Goal: Information Seeking & Learning: Learn about a topic

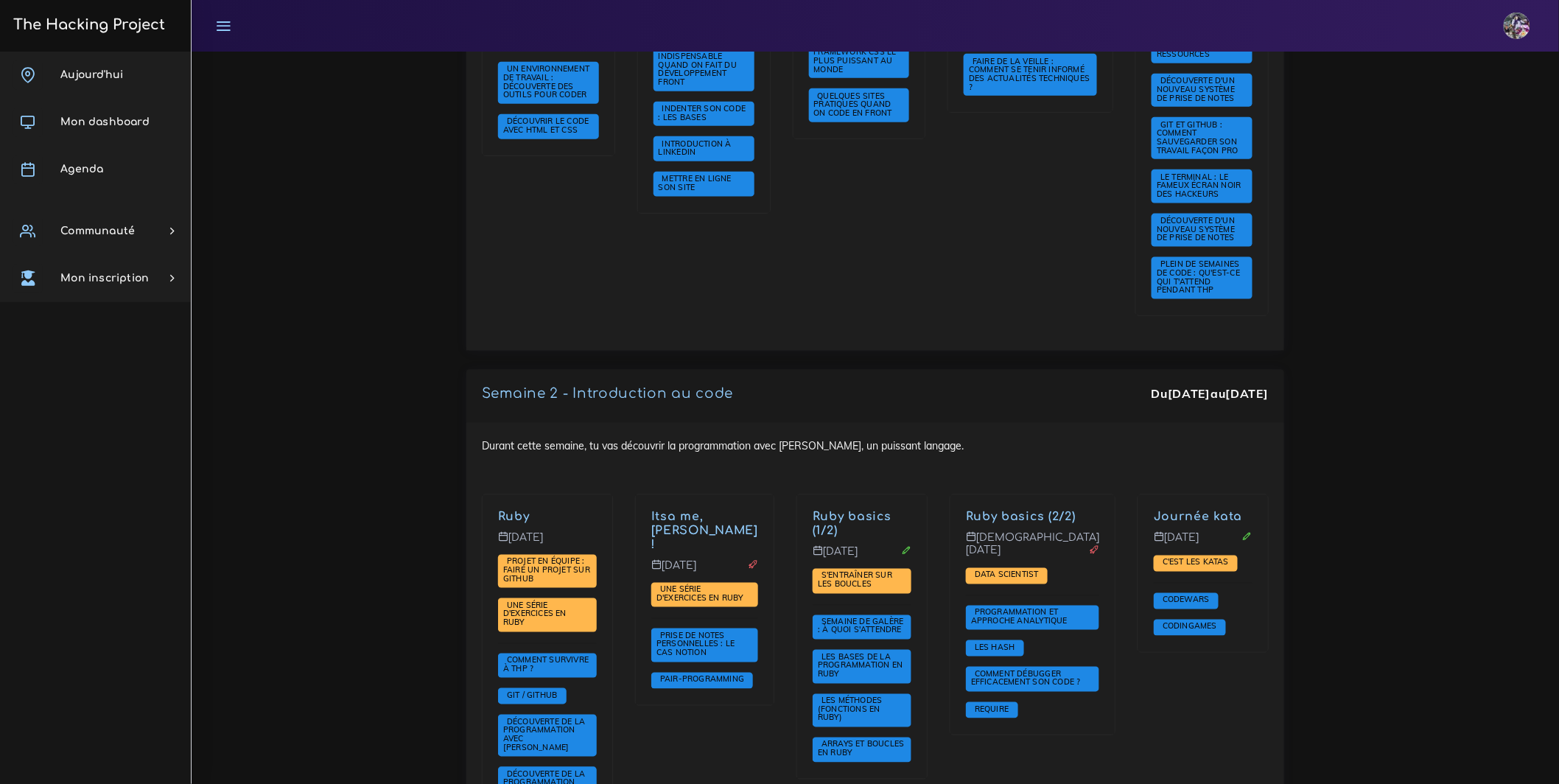
click at [167, 34] on ul "The Hacking Project" at bounding box center [95, 24] width 174 height 48
click at [148, 28] on h3 "The Hacking Project" at bounding box center [87, 25] width 156 height 16
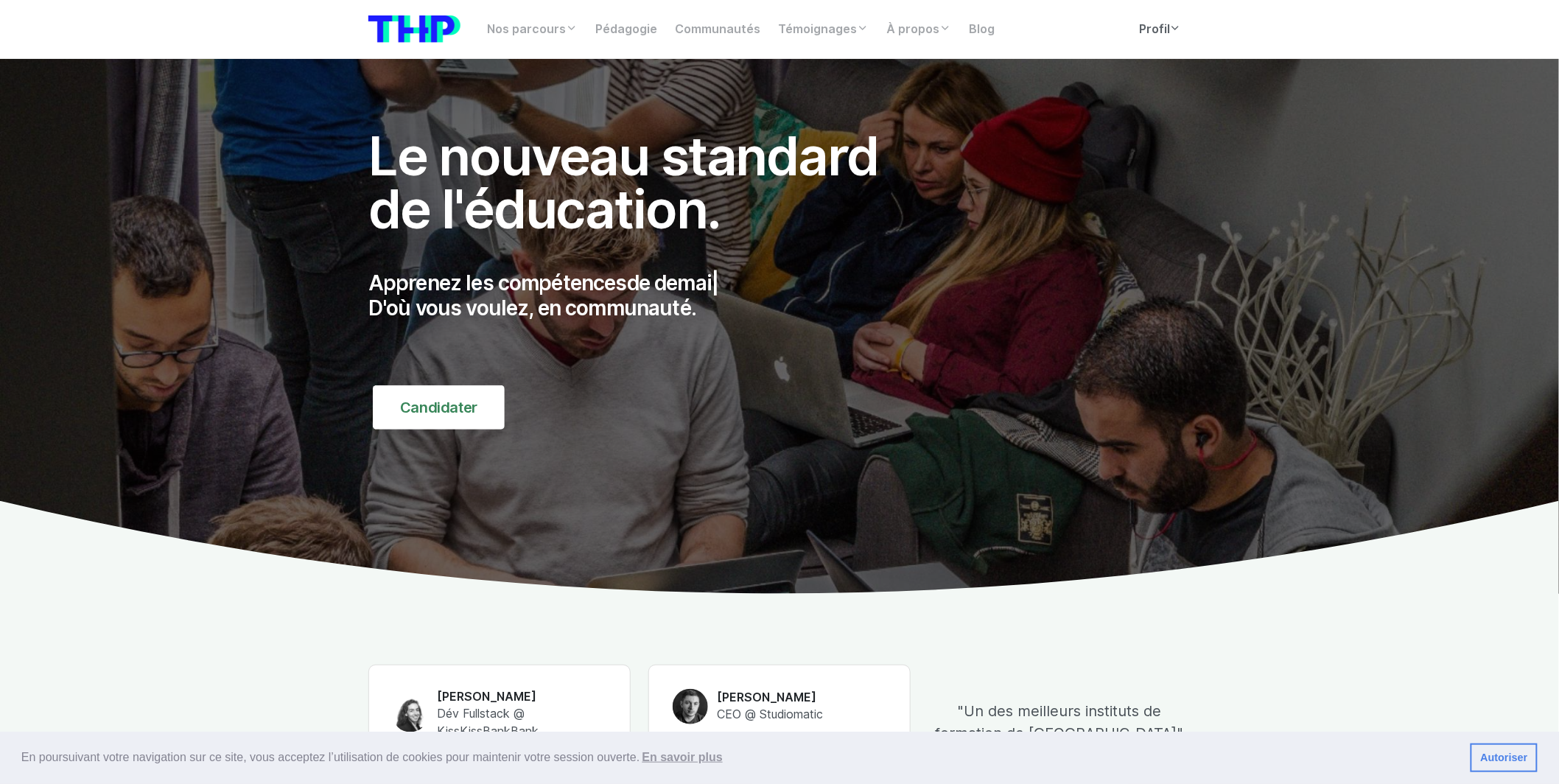
click at [1187, 33] on link "Profil" at bounding box center [1160, 29] width 60 height 30
click at [1181, 31] on link "Profil" at bounding box center [1160, 29] width 60 height 30
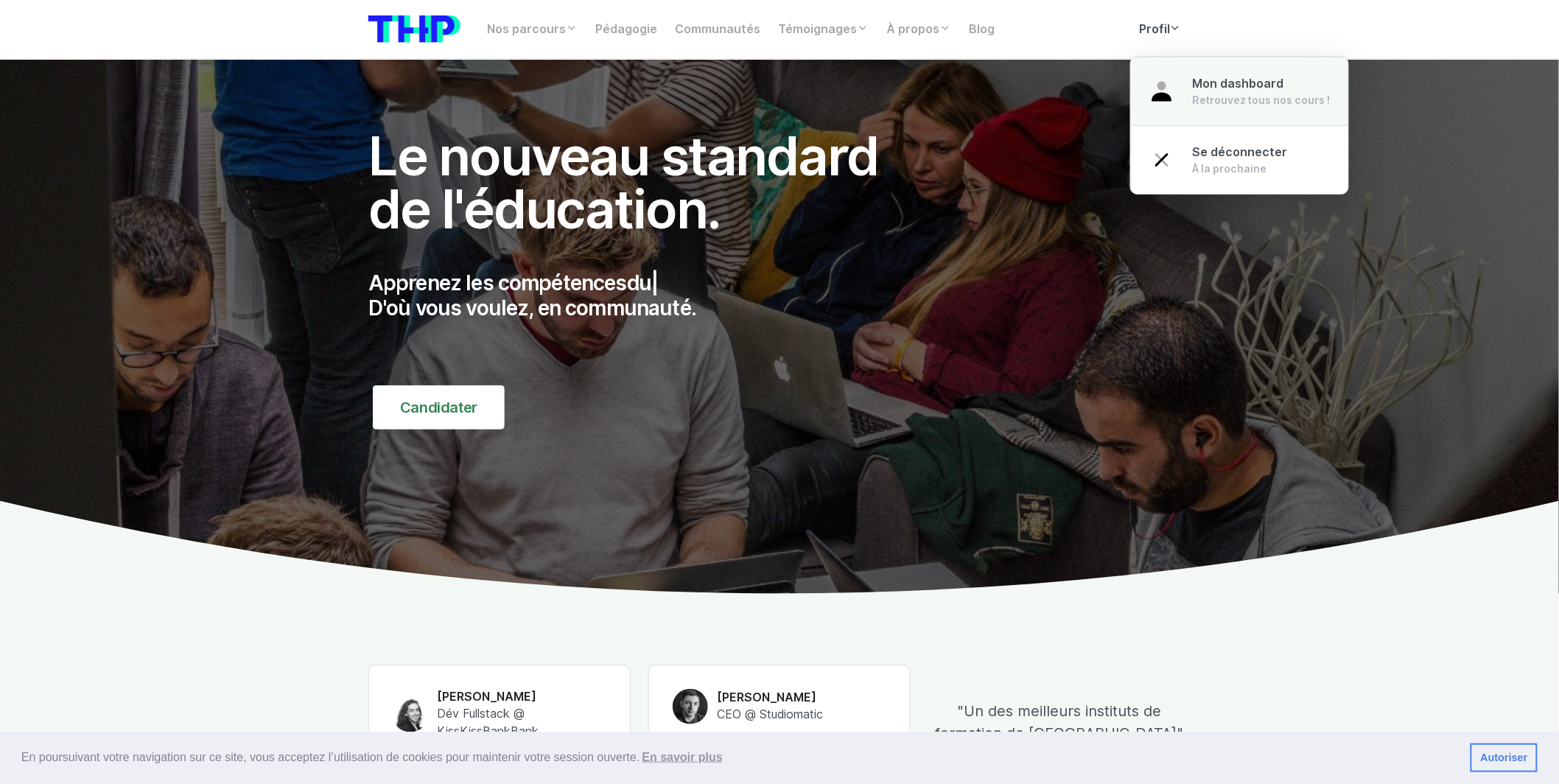
click at [1196, 74] on link "Mon dashboard Retrouvez tous nos cours !" at bounding box center [1240, 91] width 218 height 69
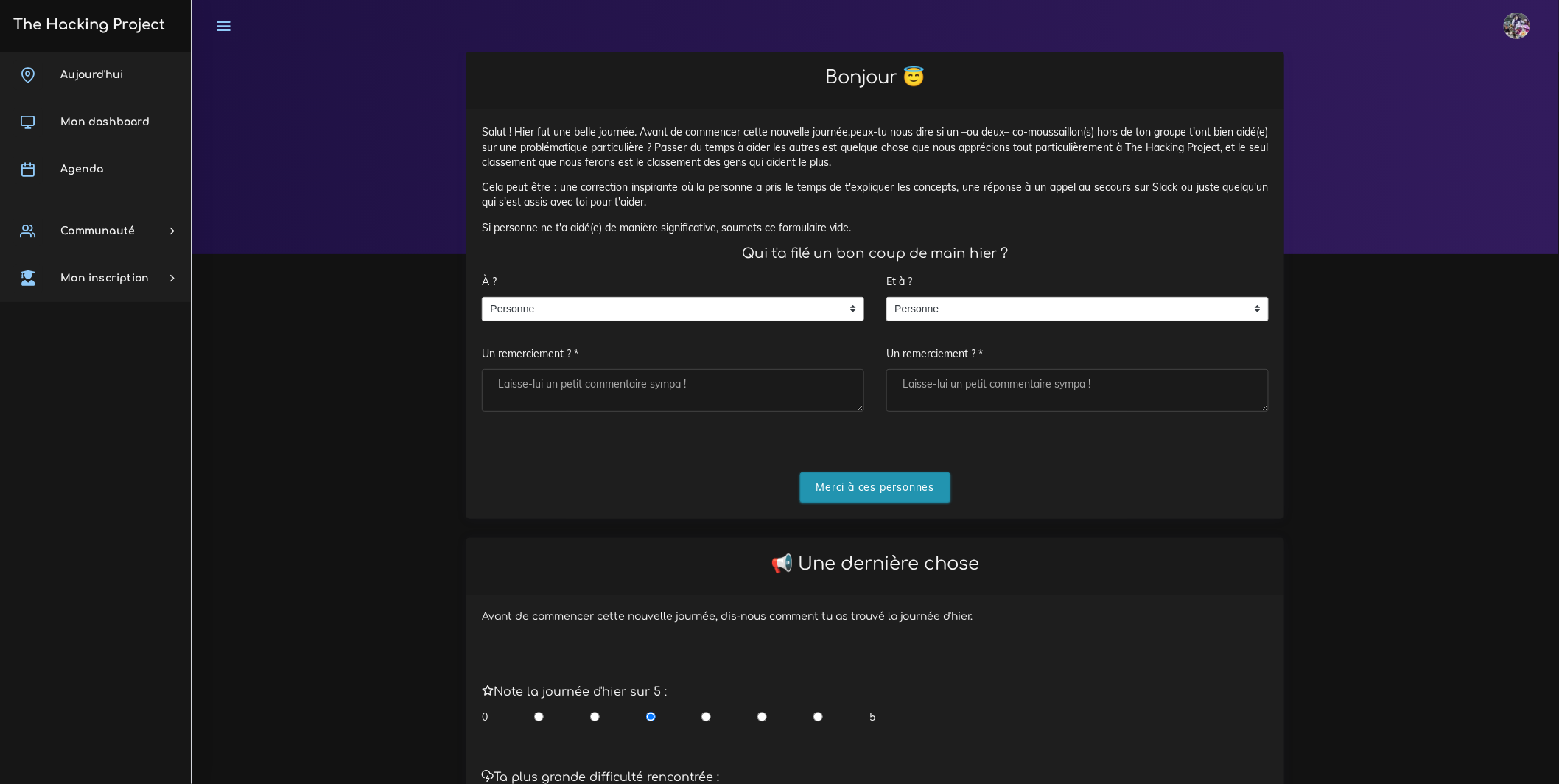
click at [859, 497] on input "Merci à ces personnes" at bounding box center [876, 487] width 151 height 31
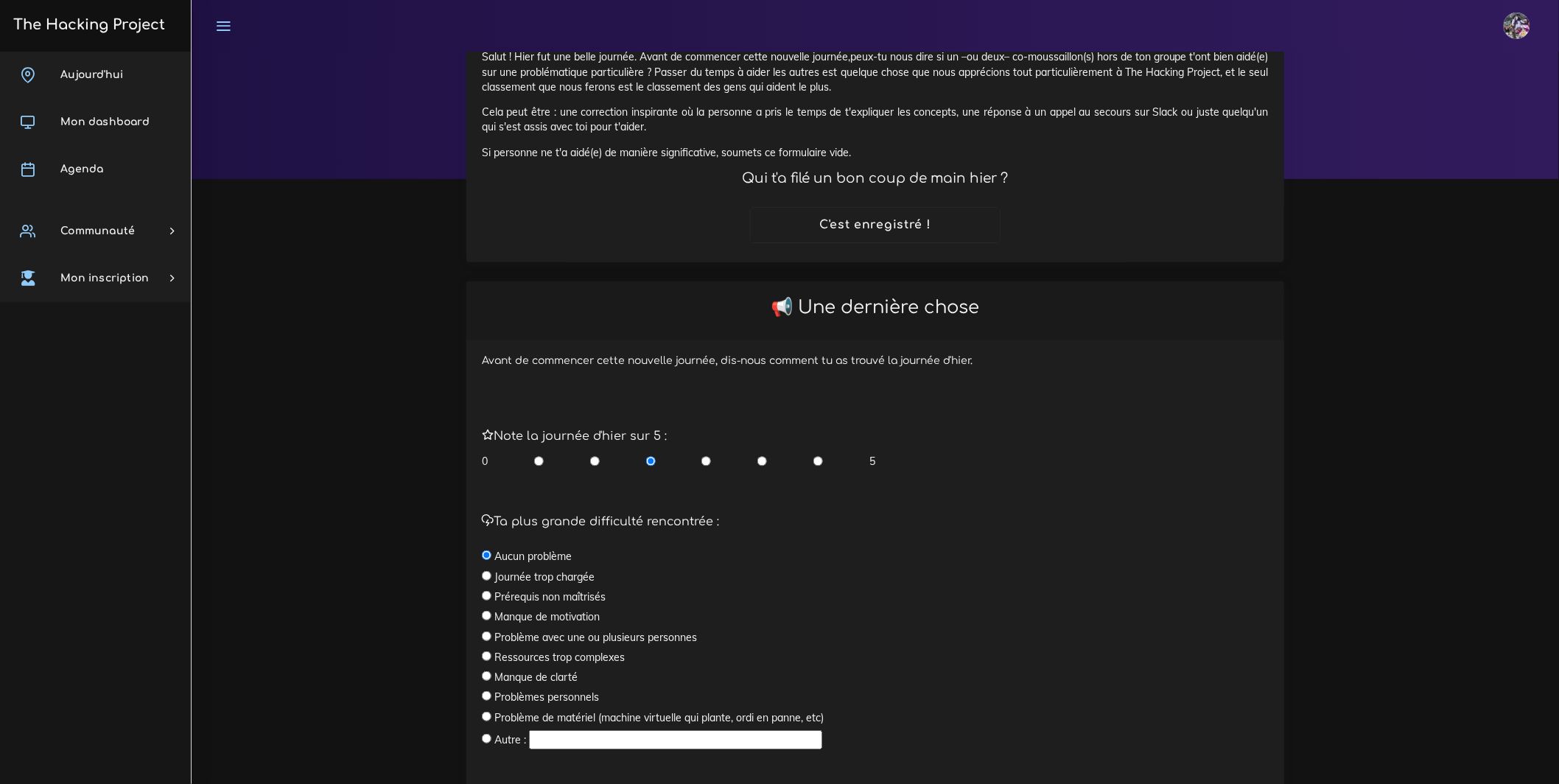
scroll to position [199, 0]
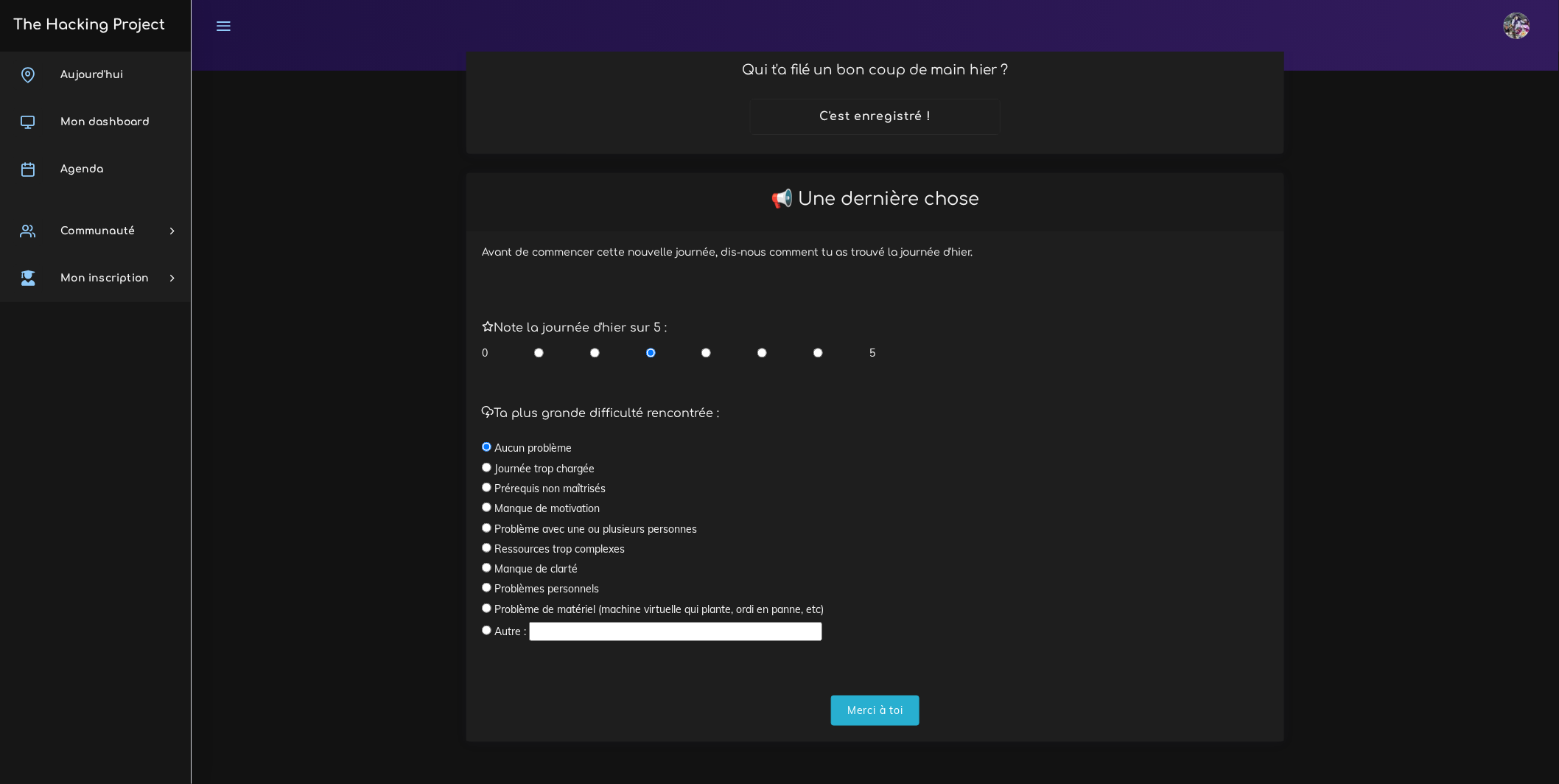
click at [830, 364] on div "Note la journée d'hier sur 5 : 0 5" at bounding box center [874, 332] width 809 height 85
click at [826, 355] on div "0 5" at bounding box center [678, 352] width 394 height 14
click at [823, 355] on div "0 5" at bounding box center [678, 352] width 394 height 14
click at [820, 354] on input "radio" at bounding box center [817, 352] width 9 height 14
radio input "true"
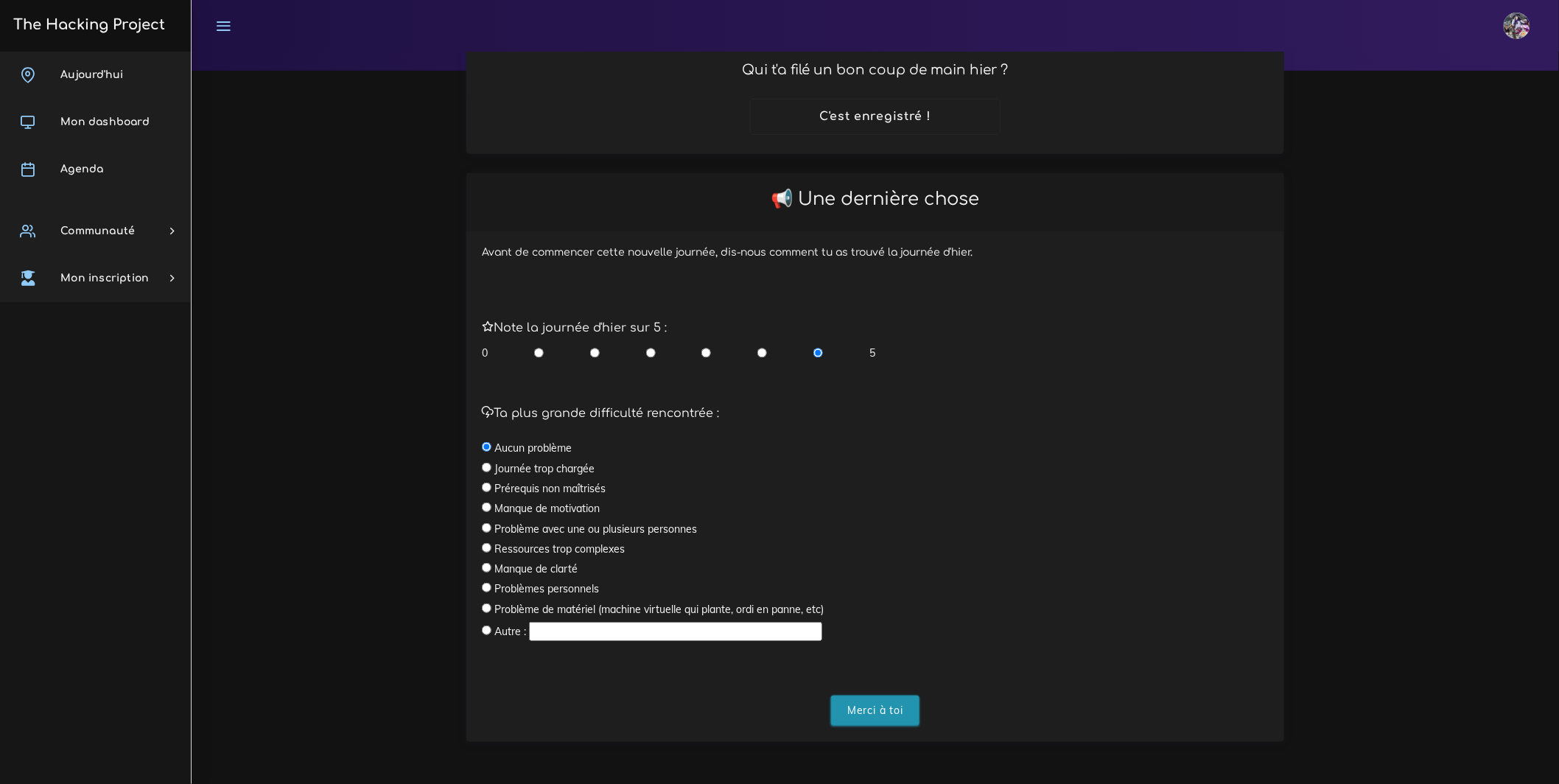
click at [875, 707] on input "Merci à toi" at bounding box center [875, 711] width 88 height 31
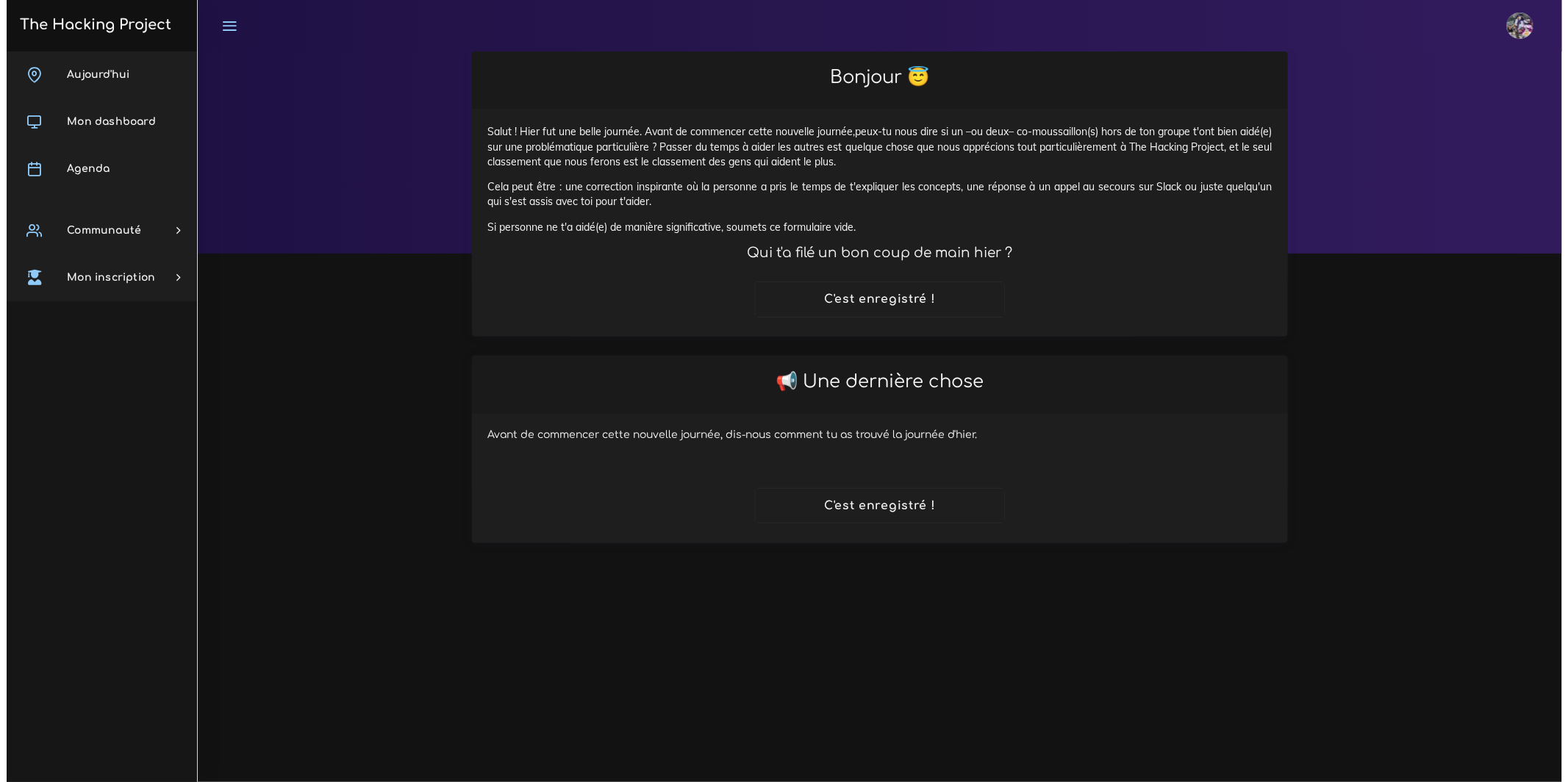
scroll to position [0, 0]
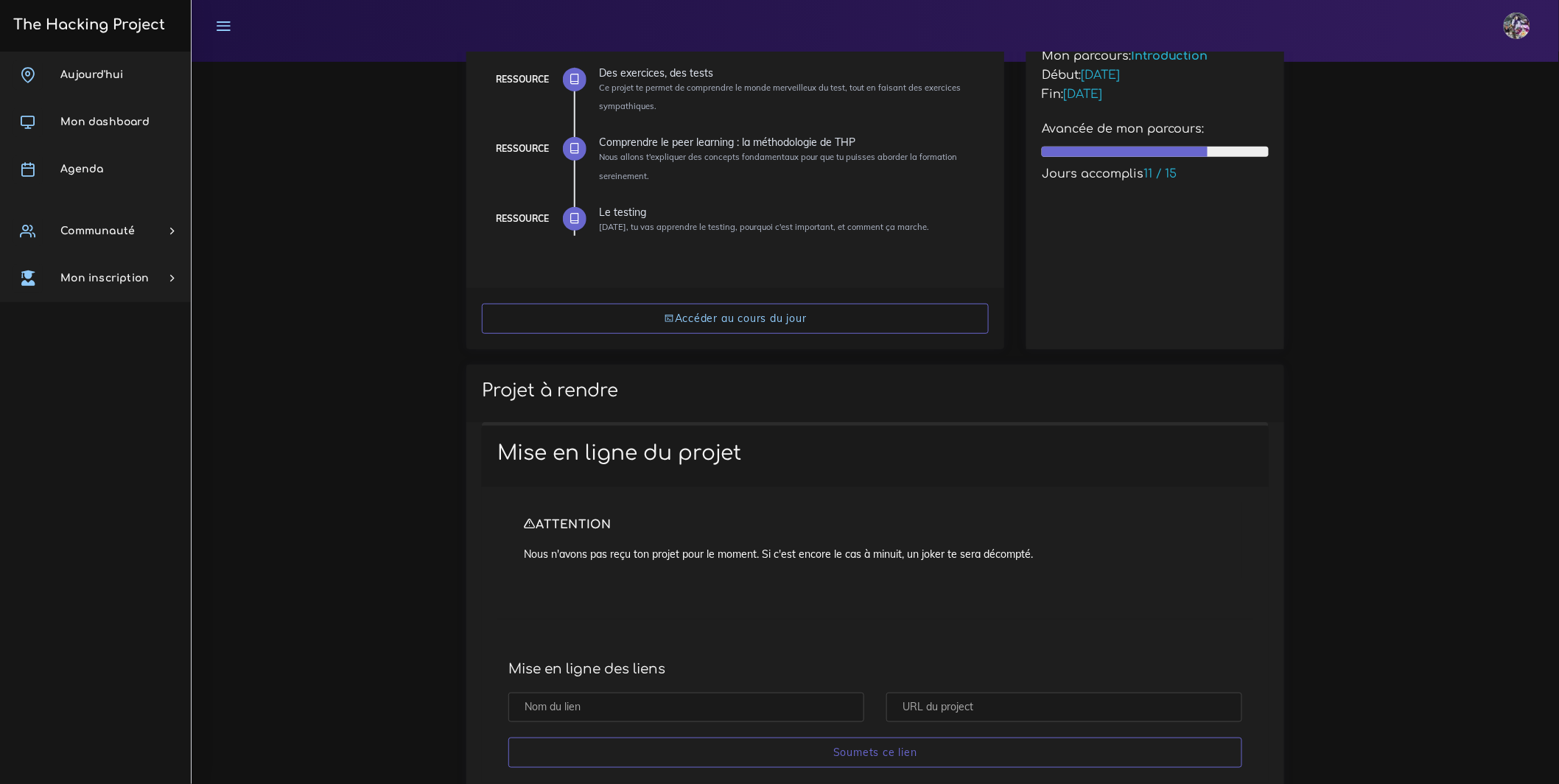
scroll to position [16, 0]
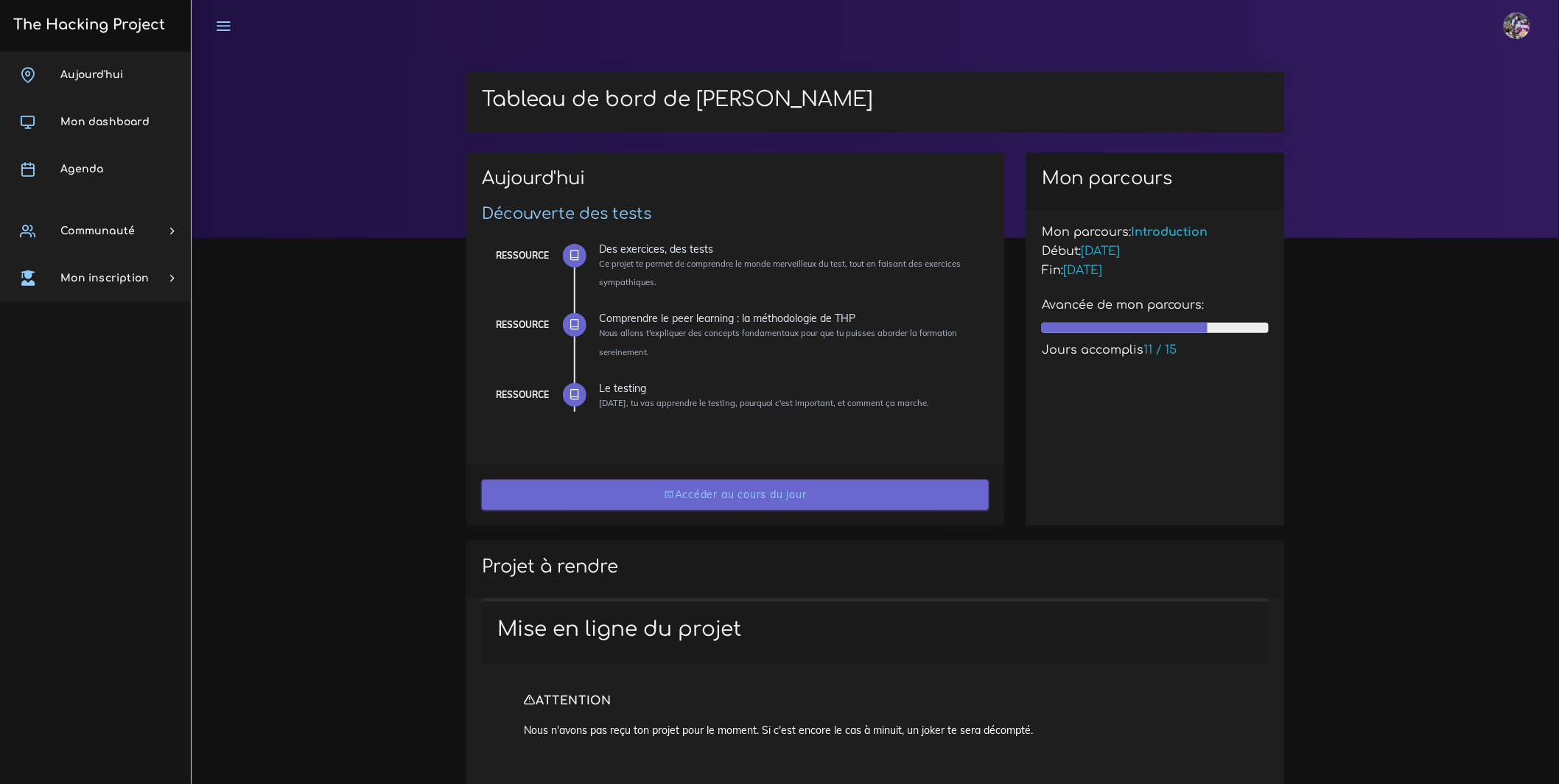
click at [786, 501] on link "Accéder au cours du jour" at bounding box center [735, 495] width 507 height 31
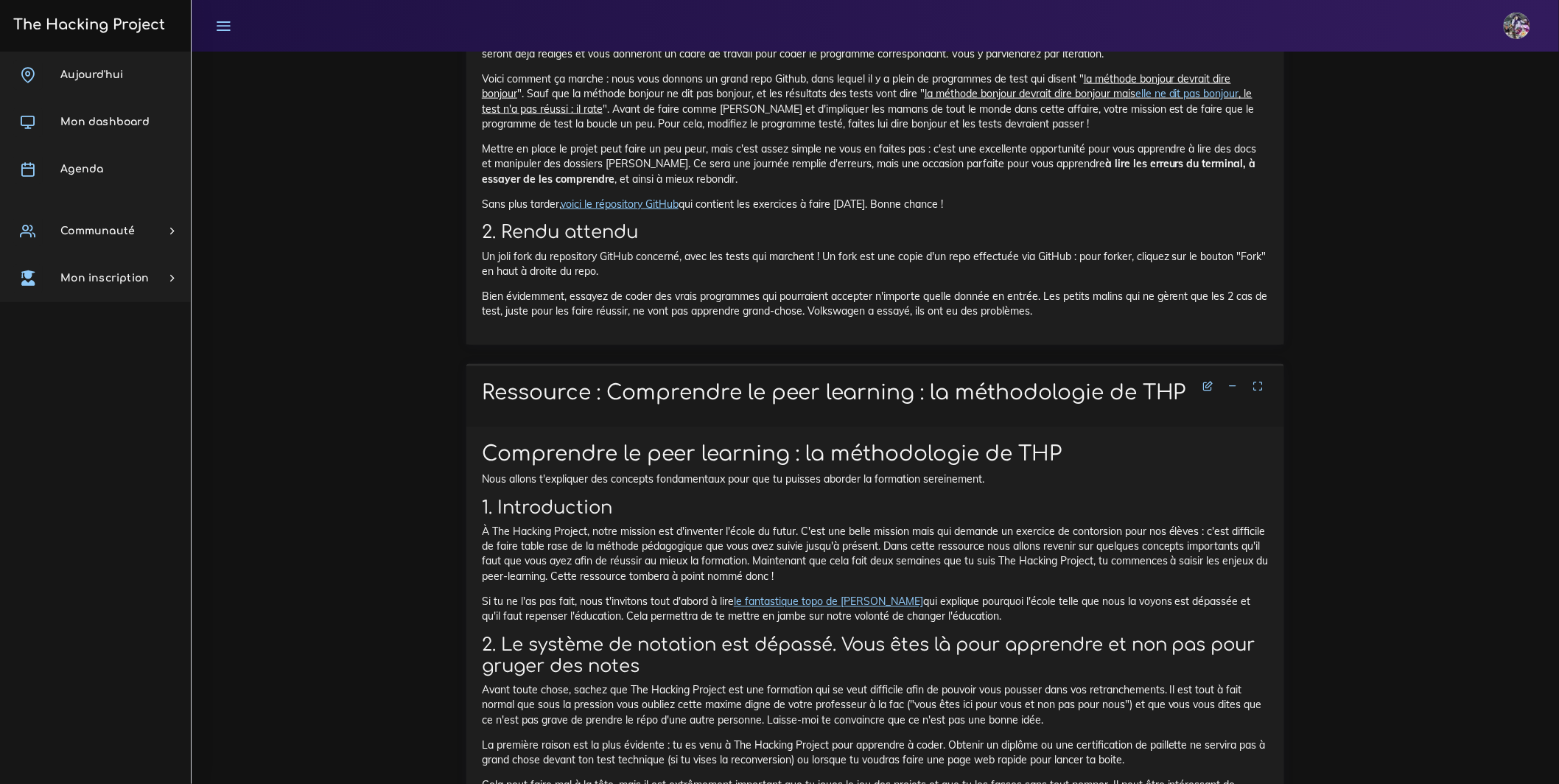
scroll to position [817, 0]
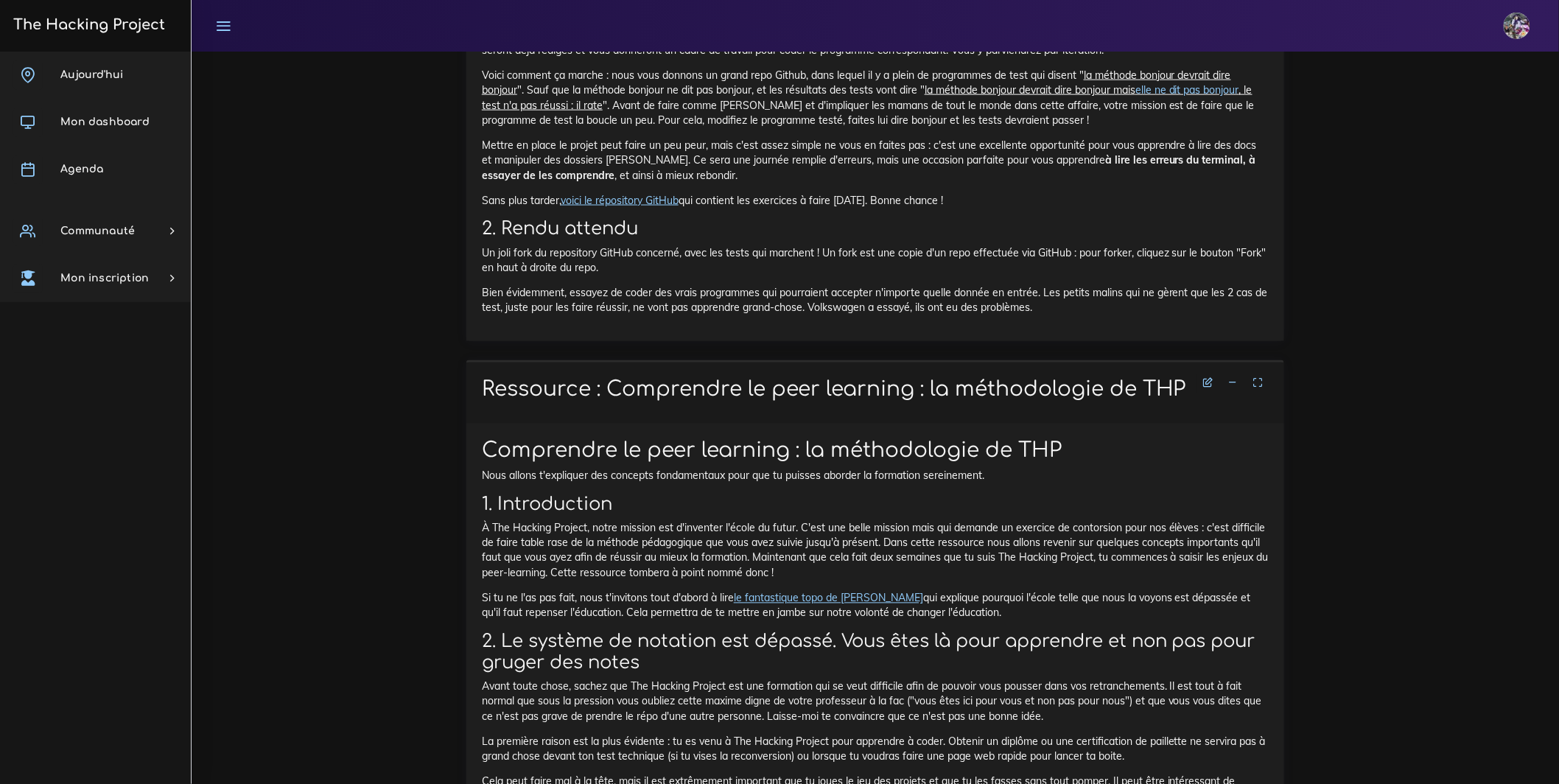
click at [596, 207] on link "voici le répository GitHub" at bounding box center [619, 201] width 118 height 14
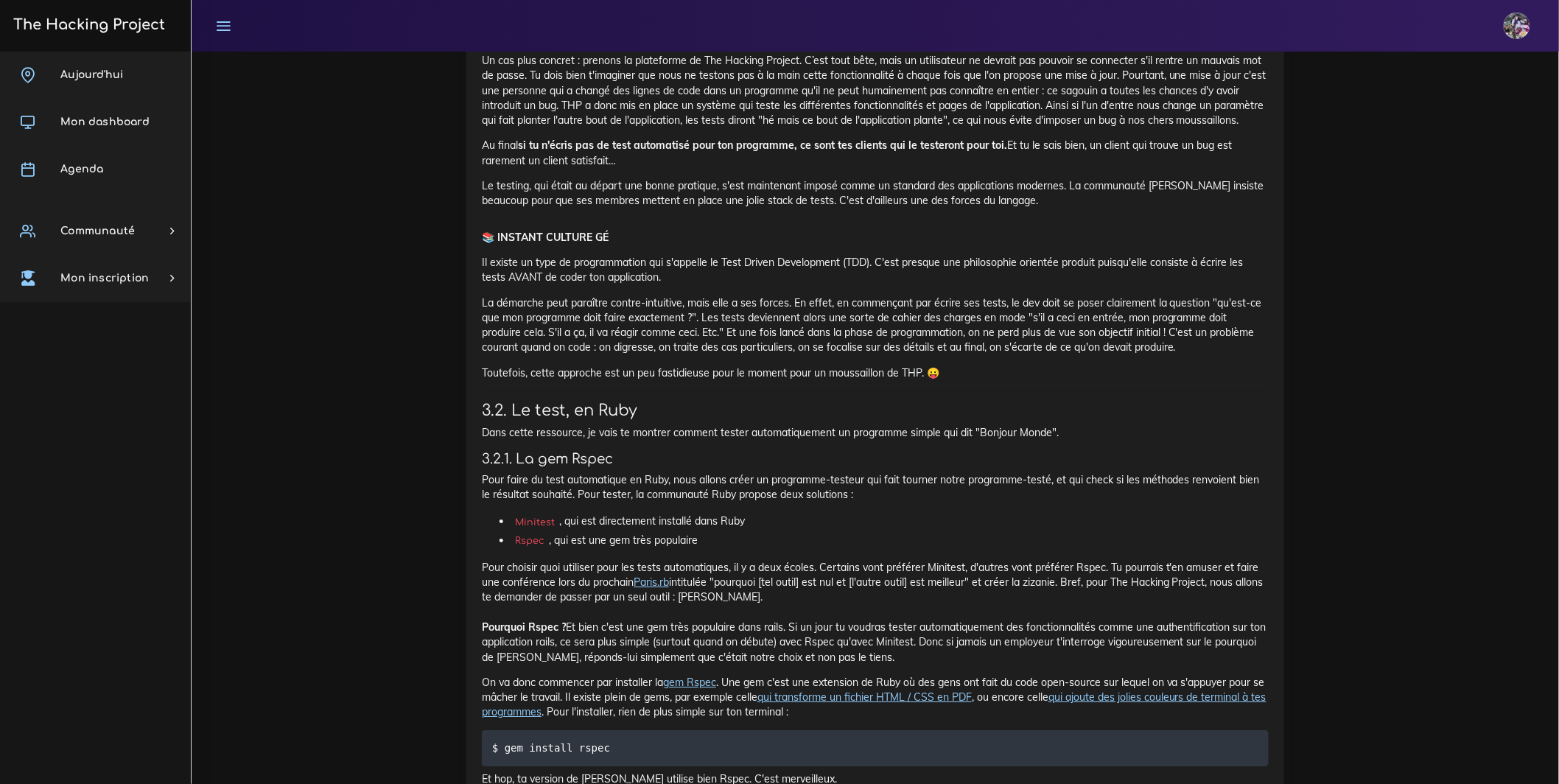
scroll to position [3963, 0]
drag, startPoint x: 483, startPoint y: 327, endPoint x: 878, endPoint y: 355, distance: 396.0
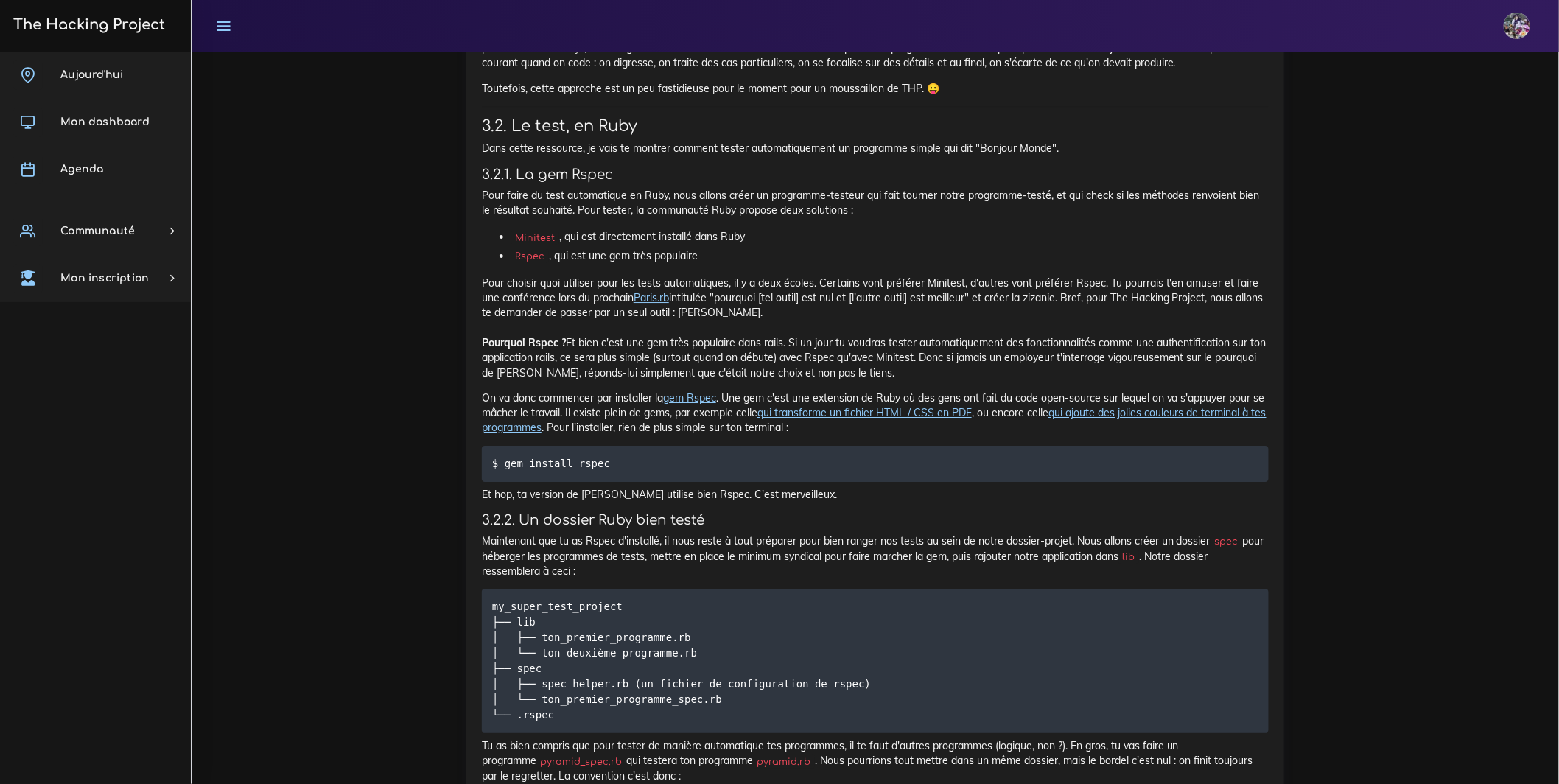
scroll to position [4257, 0]
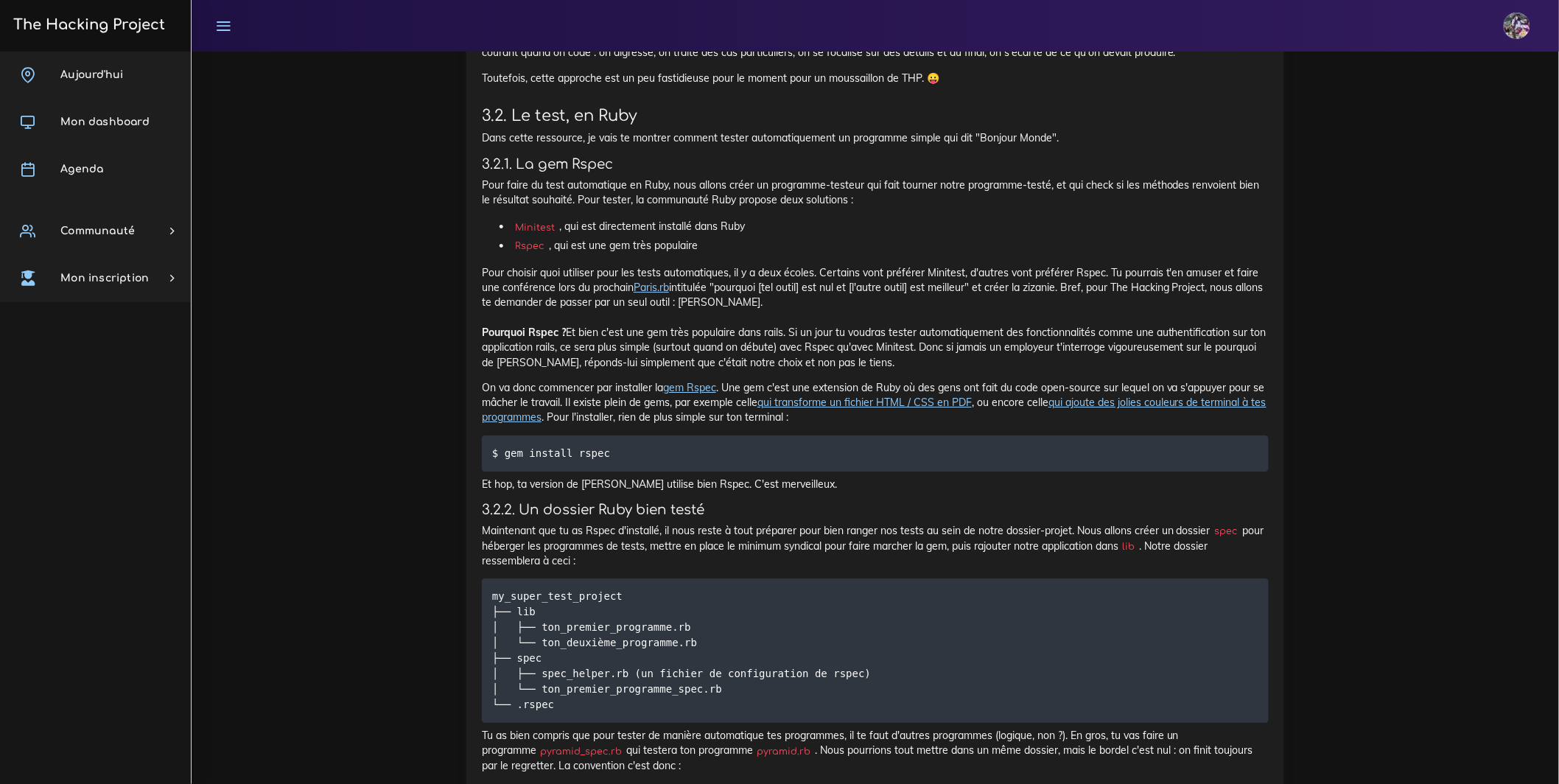
drag, startPoint x: 691, startPoint y: 508, endPoint x: 473, endPoint y: 495, distance: 218.4
click at [473, 495] on div "Le testing [DATE], tu vas apprendre le testing, pourquoi c'est important, et co…" at bounding box center [874, 648] width 817 height 2900
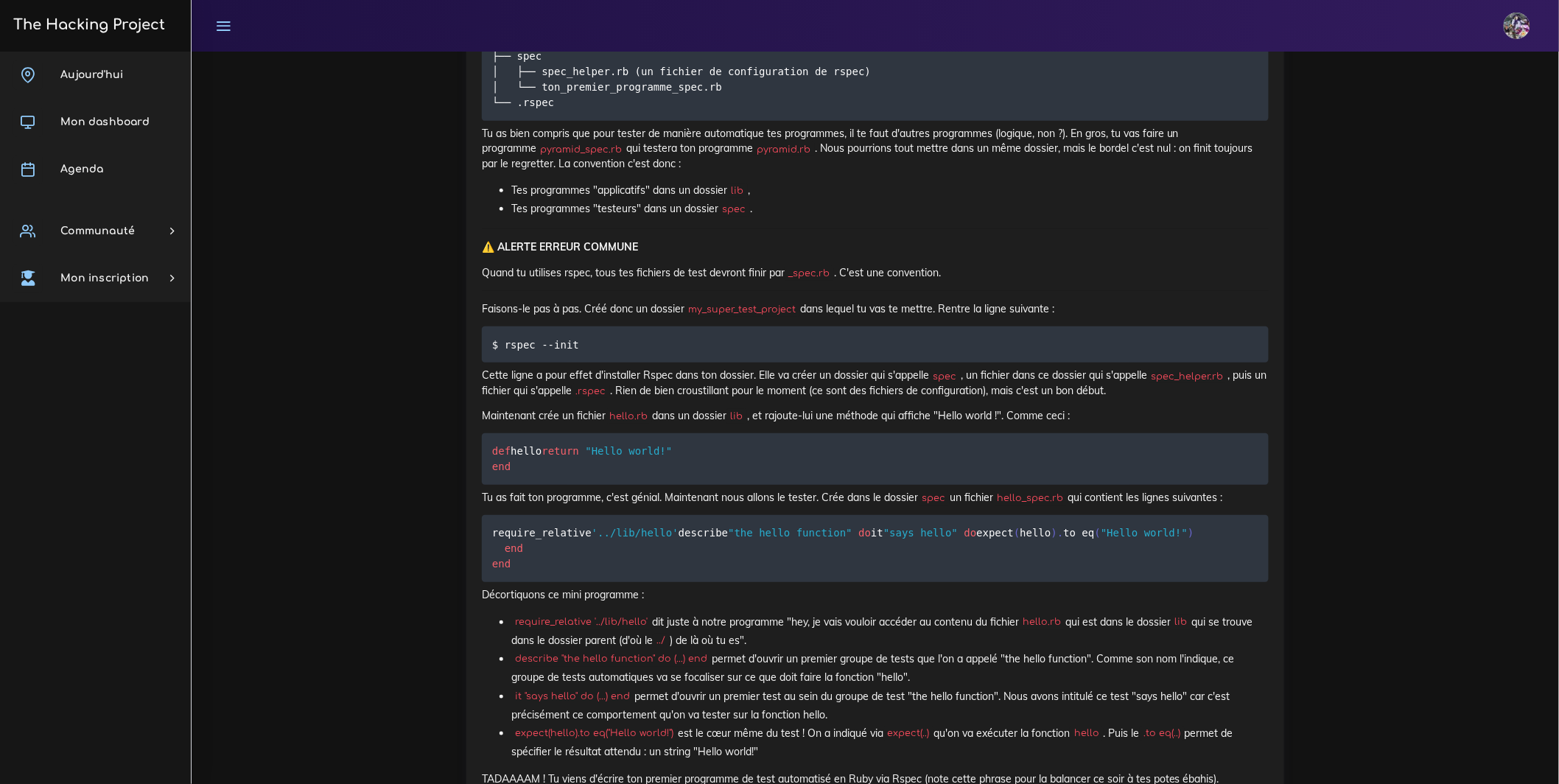
scroll to position [4872, 0]
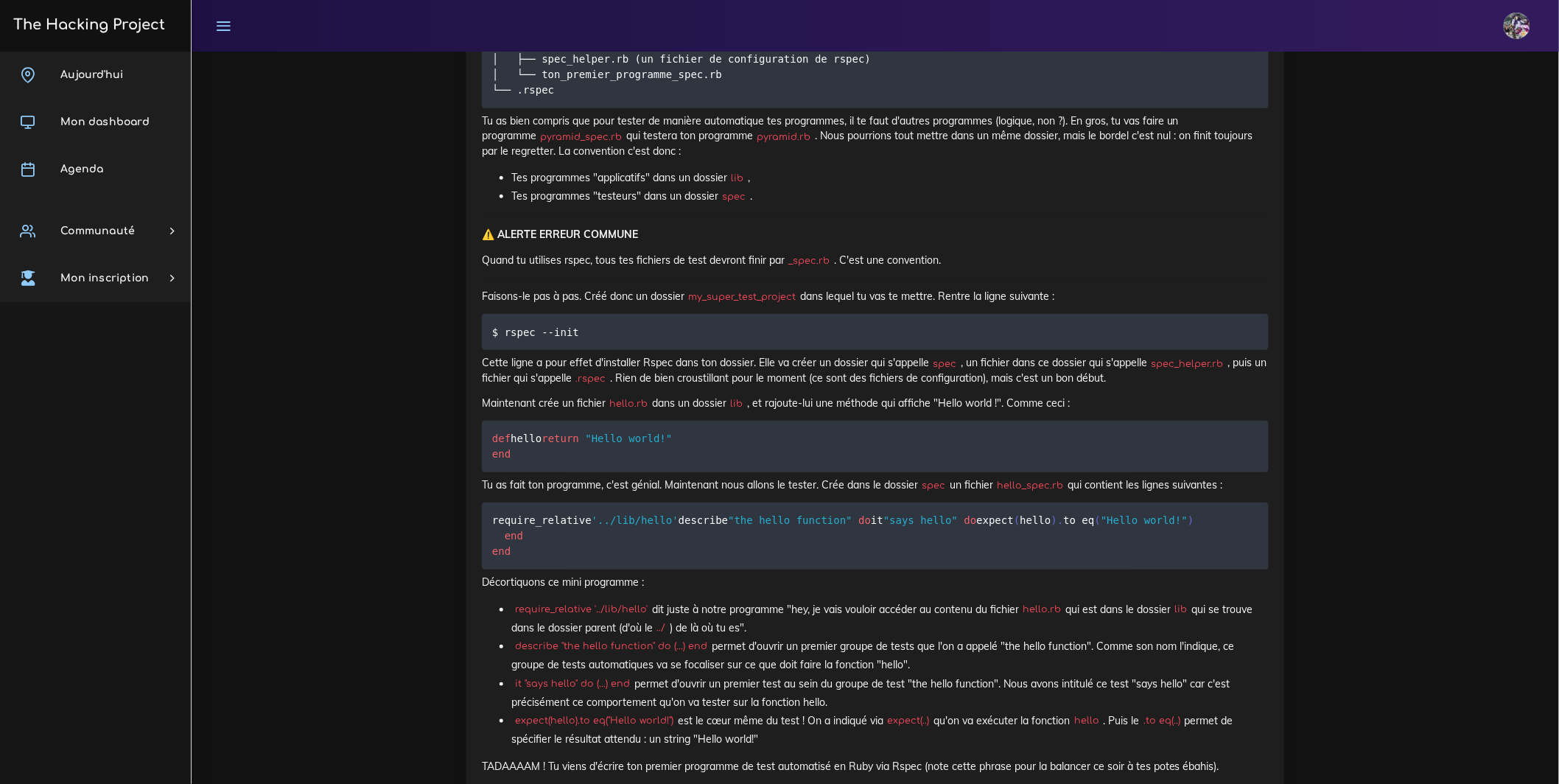
drag, startPoint x: 751, startPoint y: 496, endPoint x: 833, endPoint y: 514, distance: 84.0
click at [832, 546] on div "Le testing [DATE], tu vas apprendre le testing, pourquoi c'est important, et co…" at bounding box center [874, 29] width 787 height 2859
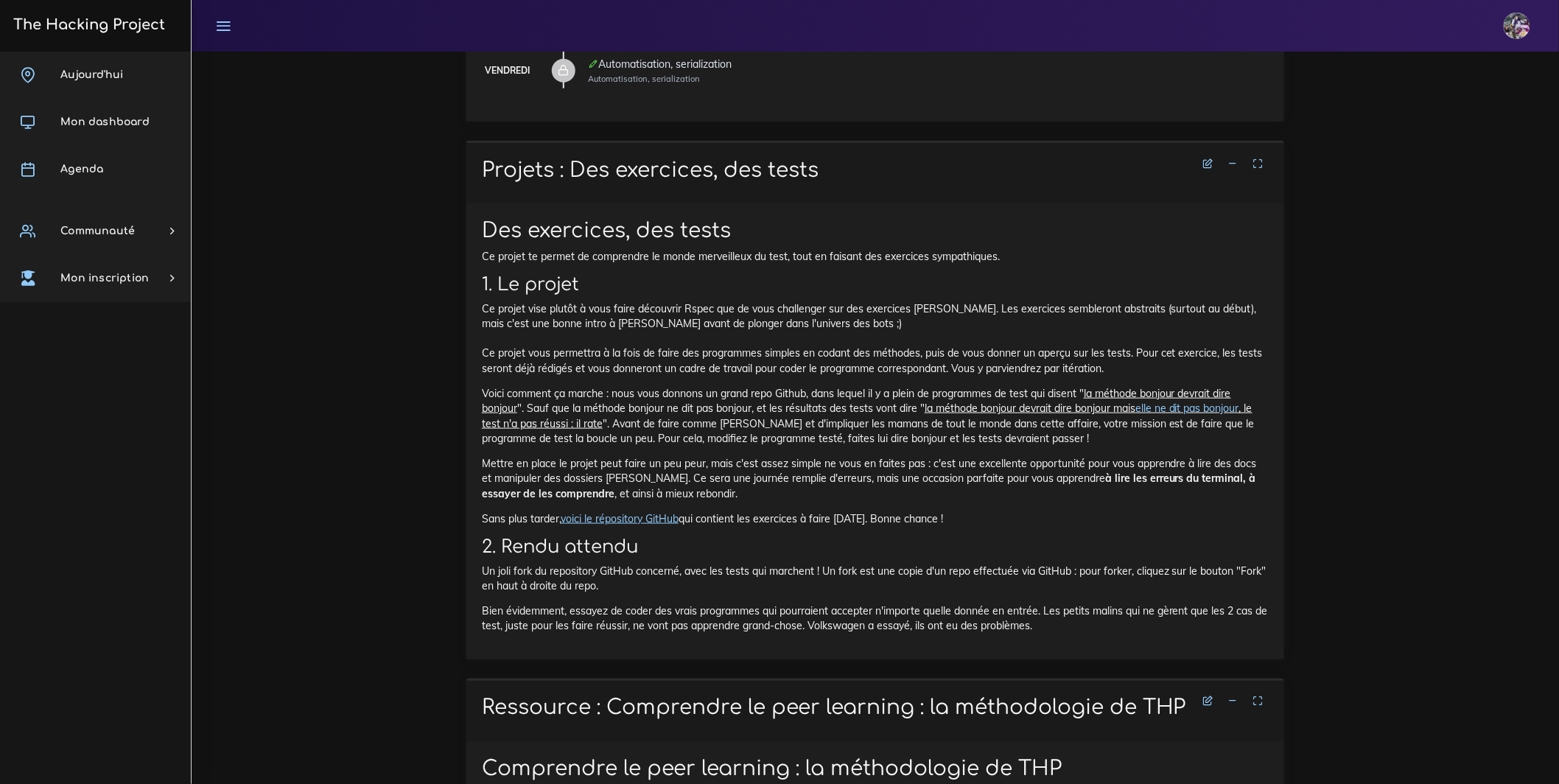
scroll to position [511, 0]
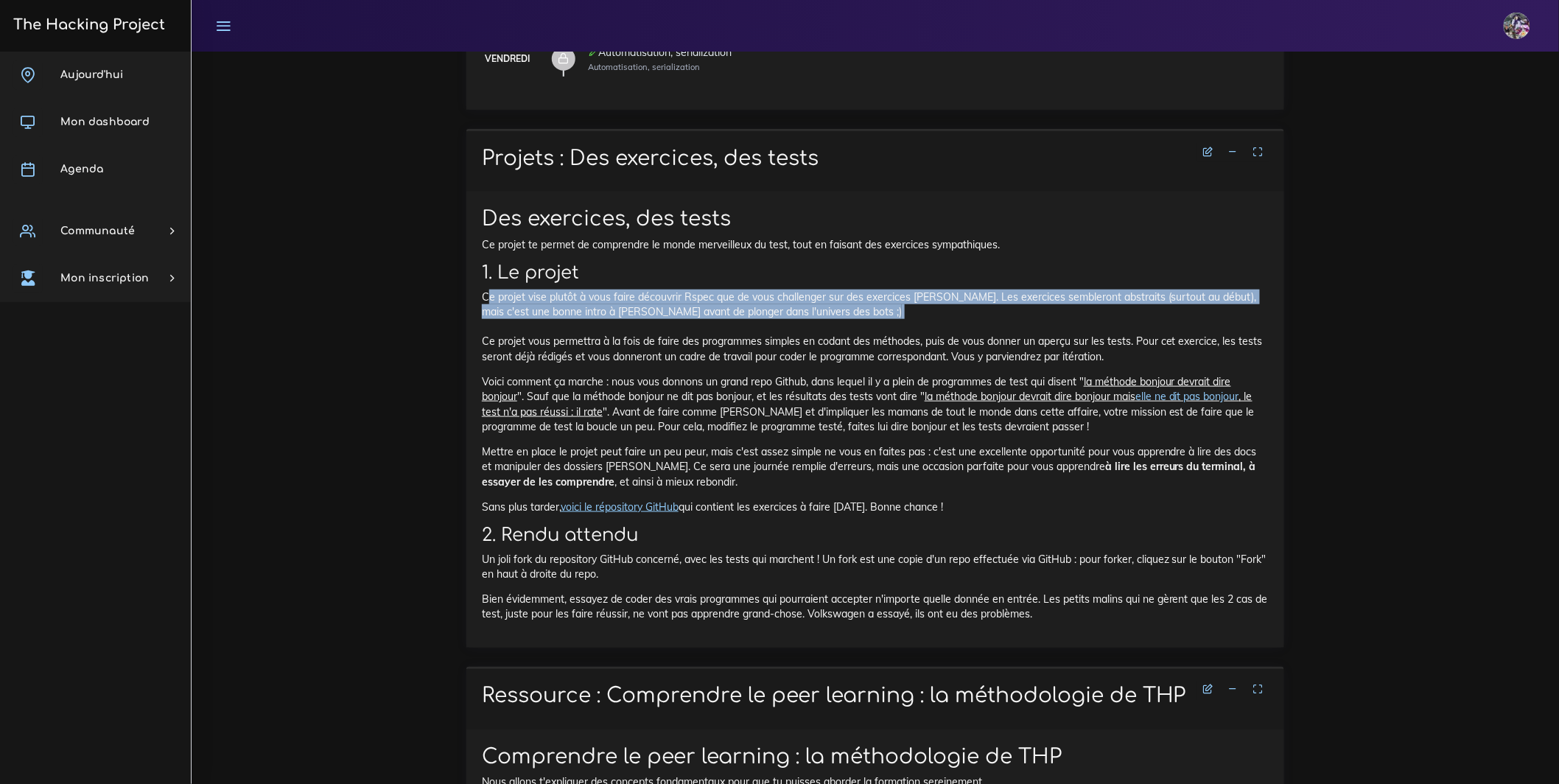
drag, startPoint x: 492, startPoint y: 305, endPoint x: 623, endPoint y: 333, distance: 134.0
click at [623, 333] on p "Ce projet vise plutôt à vous faire découvrir Rspec que de vous challenger sur d…" at bounding box center [874, 326] width 787 height 74
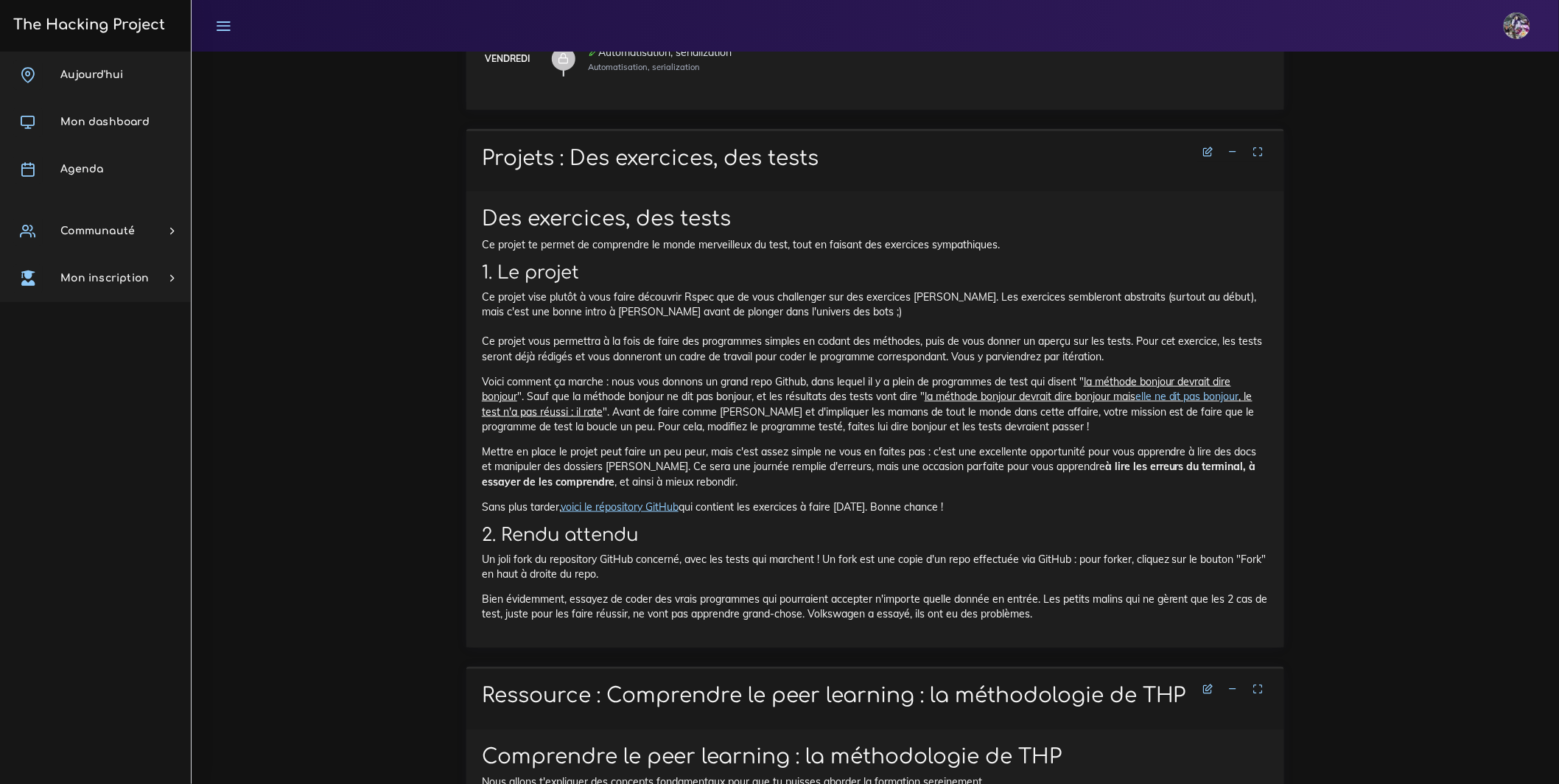
drag, startPoint x: 737, startPoint y: 393, endPoint x: 788, endPoint y: 393, distance: 51.0
click at [738, 393] on p "Voici comment ça marche : nous vous donnons un grand repo [PERSON_NAME], dans l…" at bounding box center [874, 404] width 787 height 60
click at [679, 514] on link "voici le répository GitHub" at bounding box center [619, 507] width 118 height 14
